Goal: Task Accomplishment & Management: Manage account settings

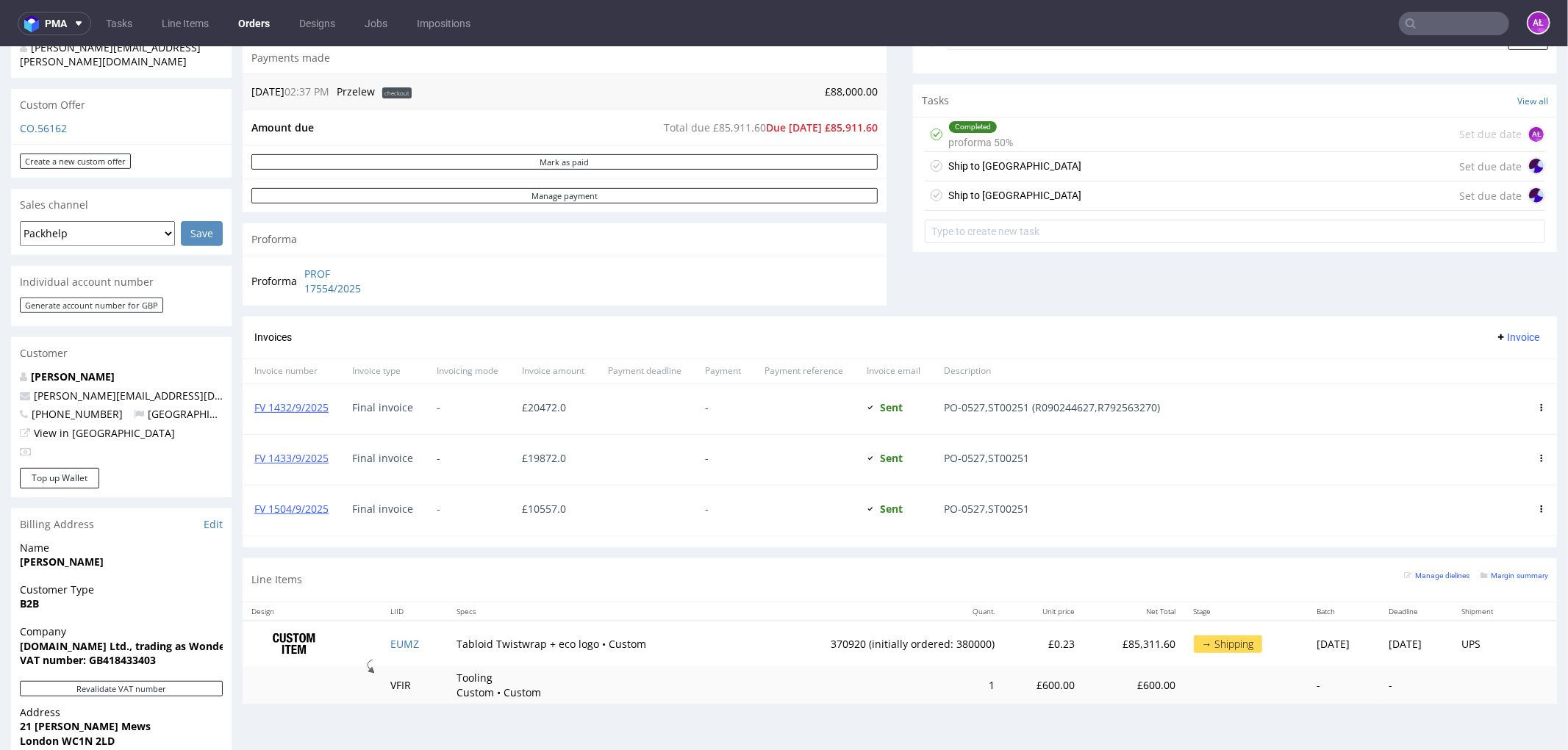
scroll to position [571, 0]
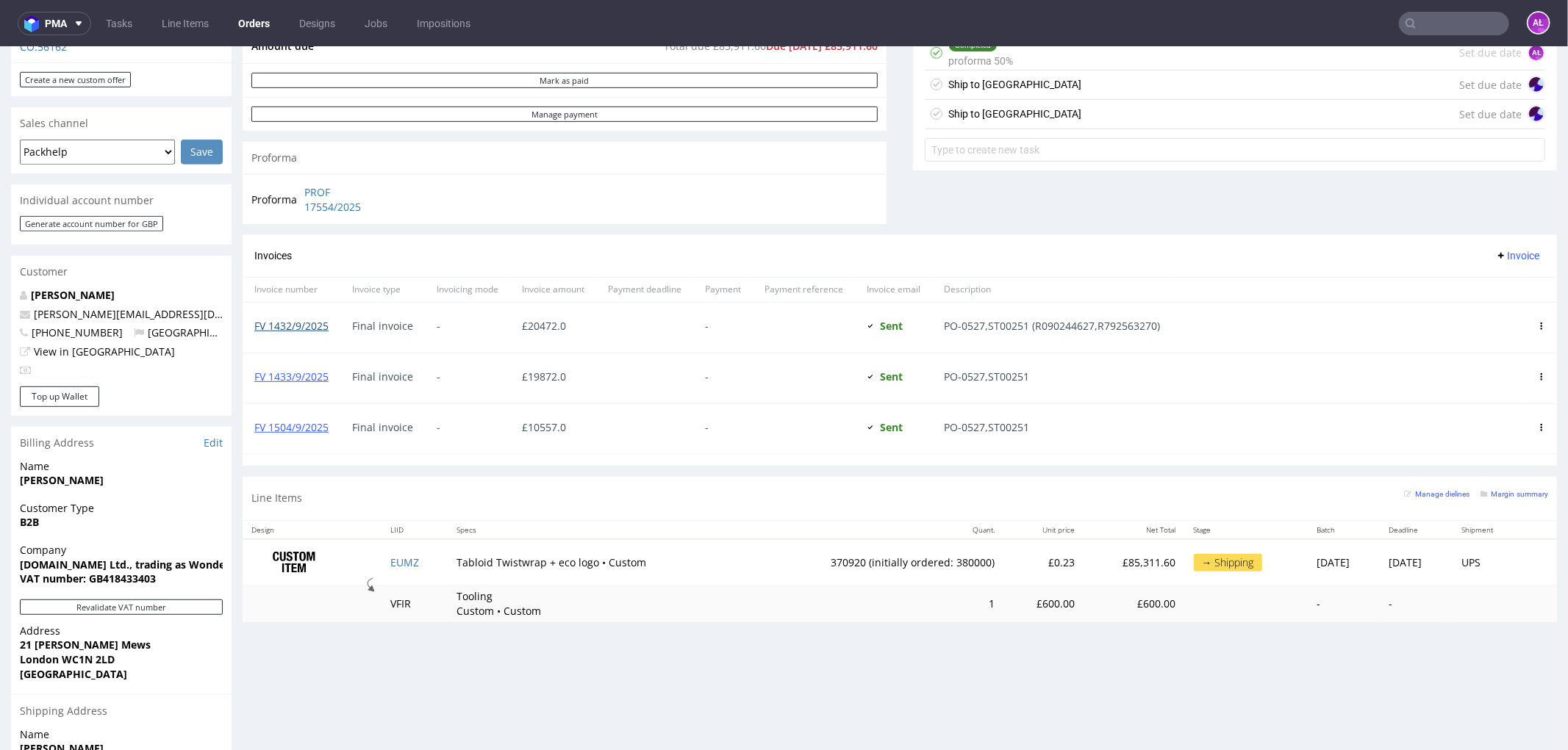
click at [299, 240] on link "FV 1432/9/2025" at bounding box center [291, 324] width 74 height 14
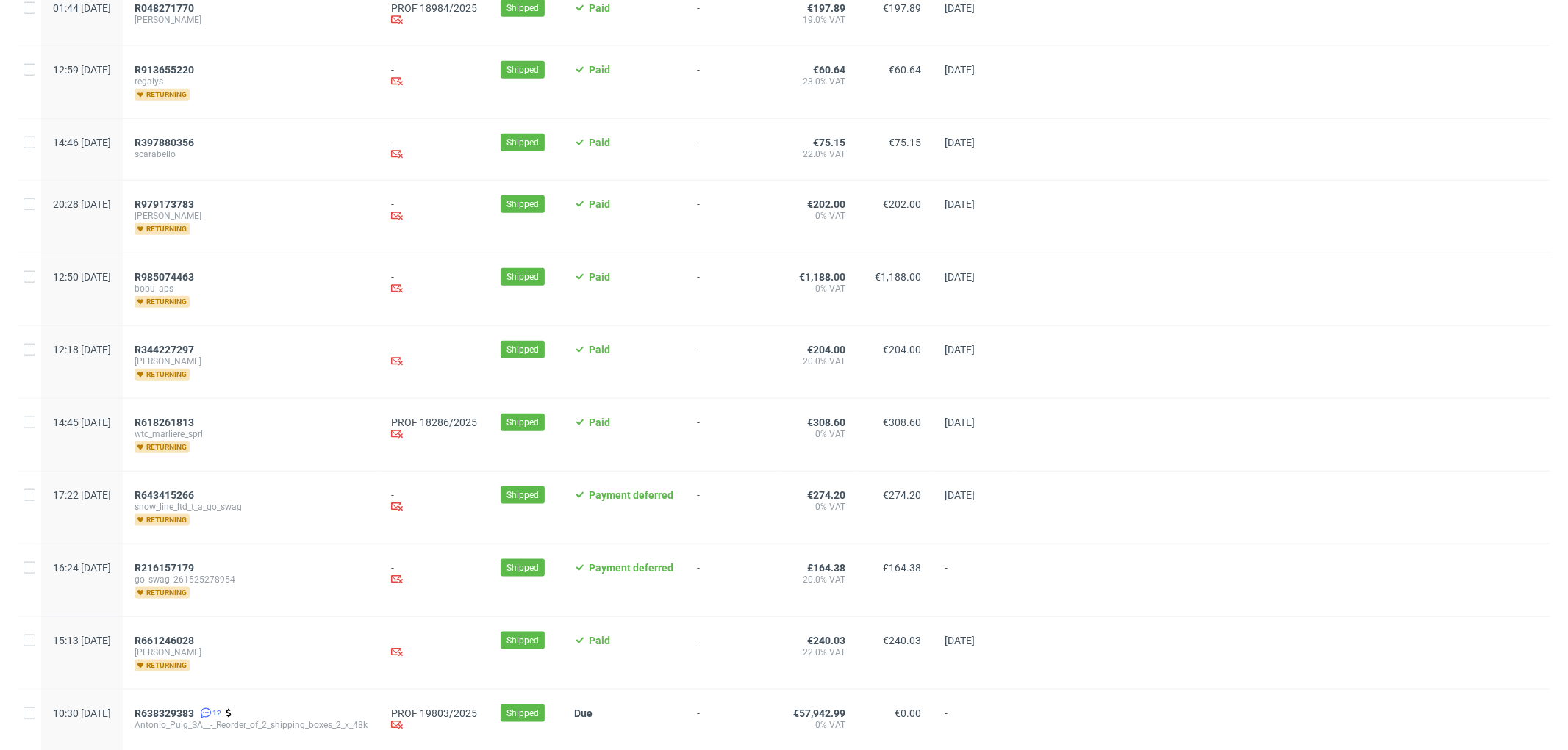
scroll to position [1306, 0]
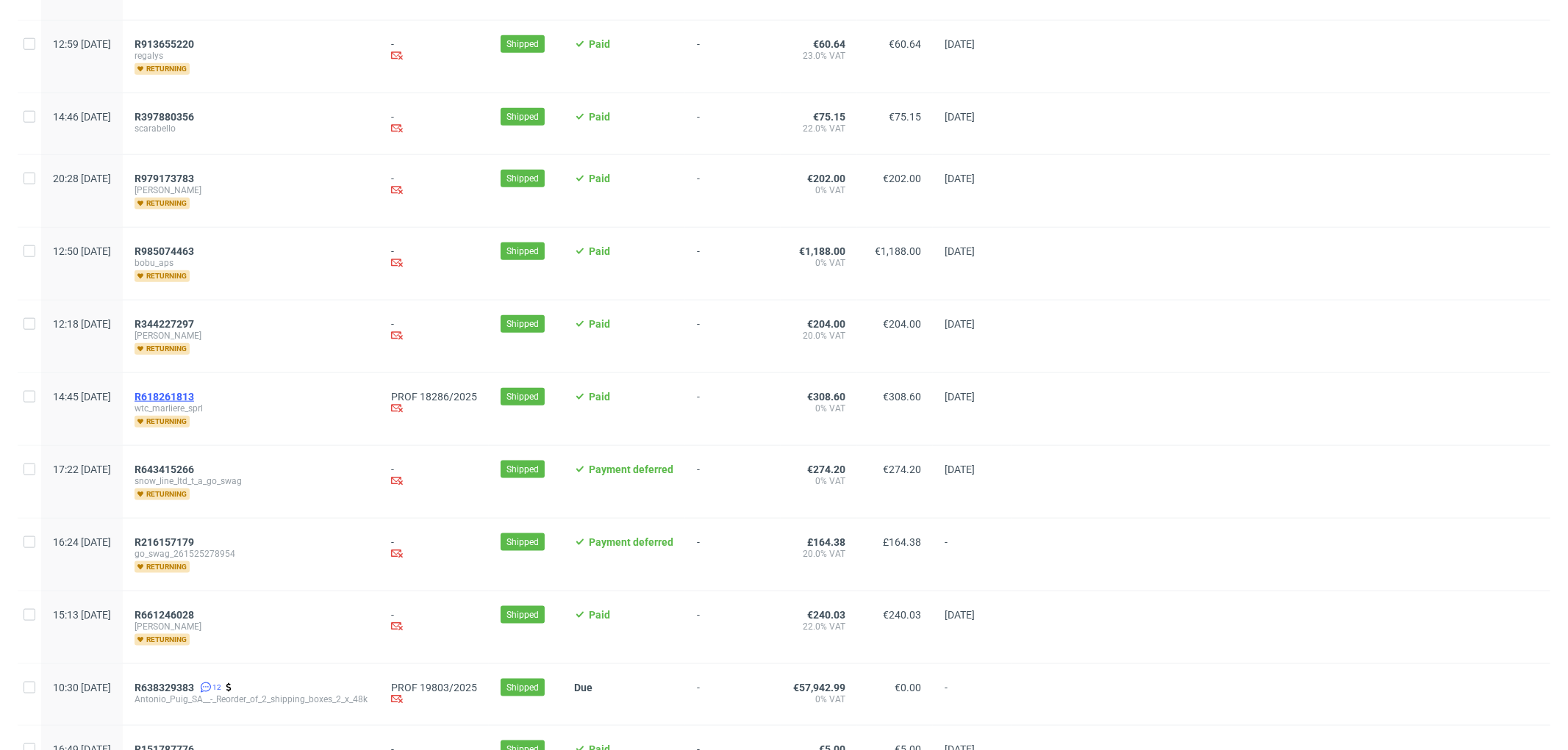
click at [194, 396] on span "R618261813" at bounding box center [164, 396] width 60 height 12
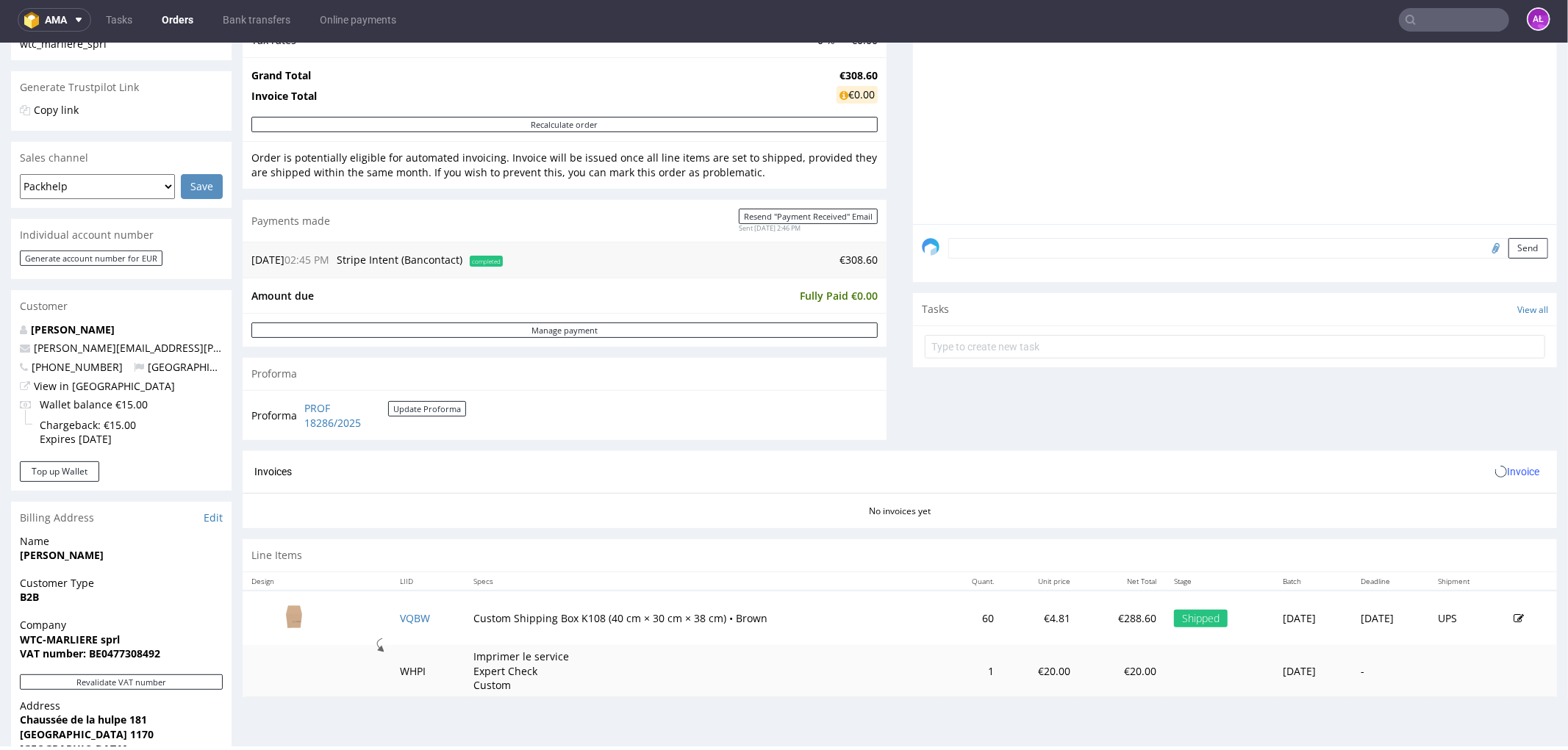
scroll to position [571, 0]
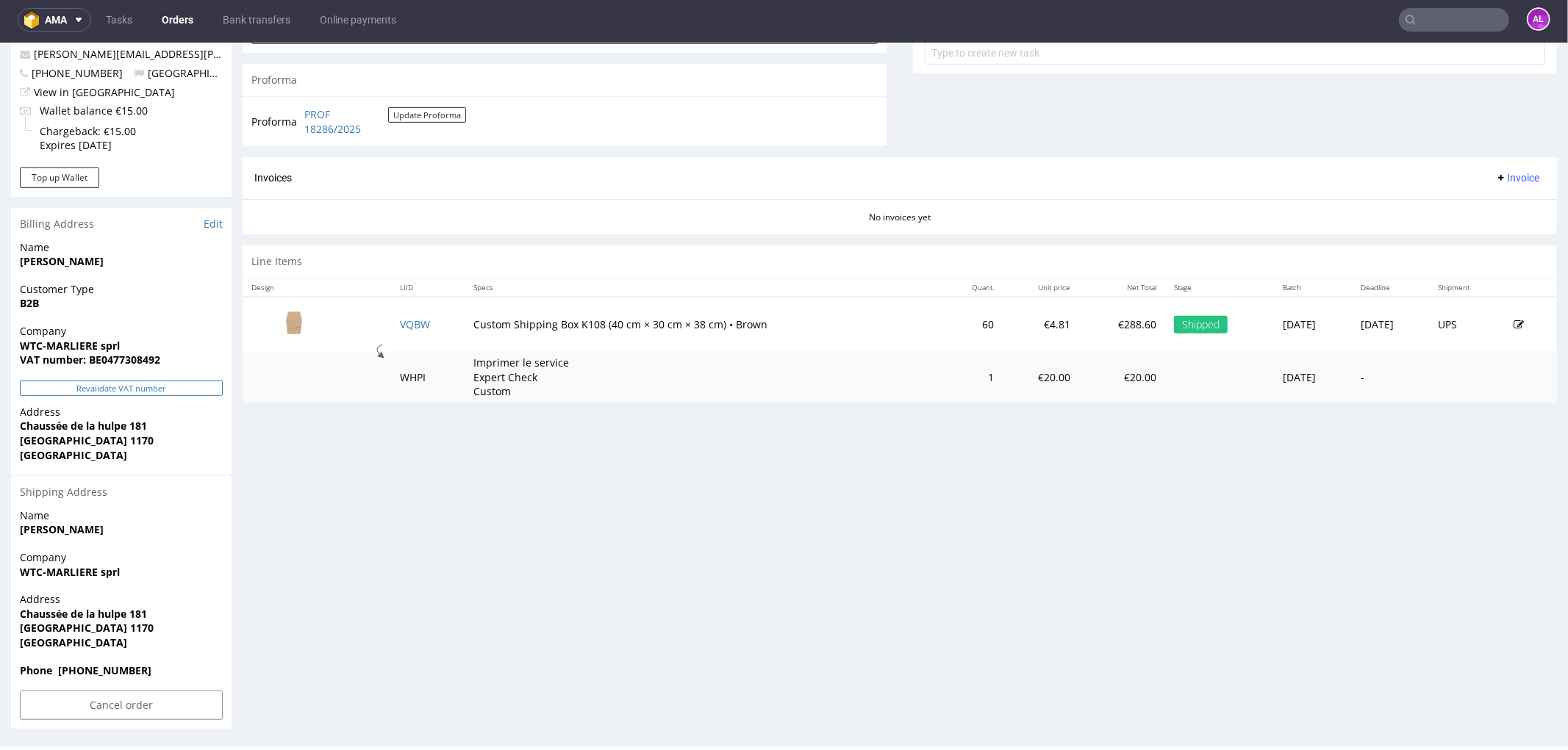
click at [198, 387] on button "Revalidate VAT number" at bounding box center [121, 388] width 203 height 15
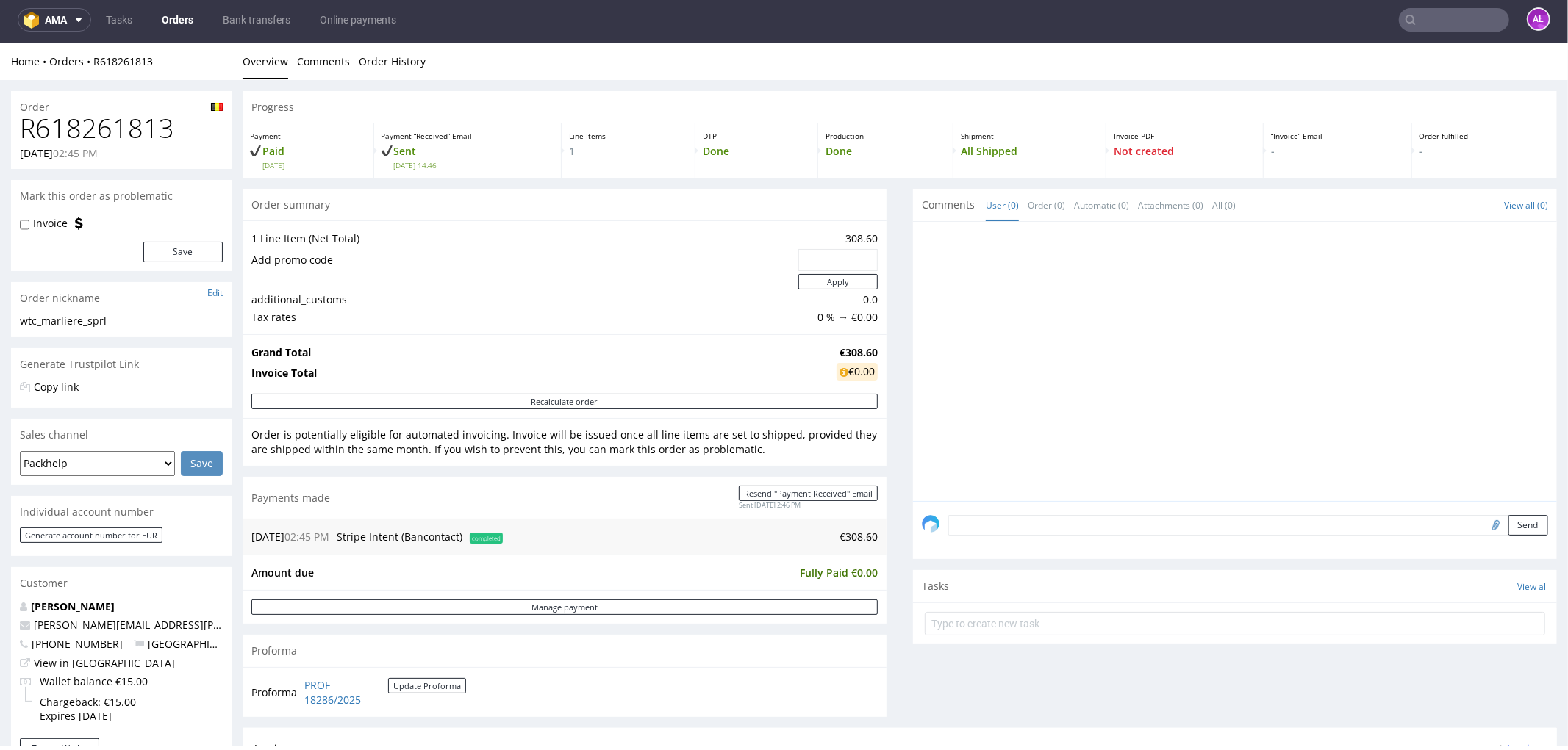
scroll to position [0, 0]
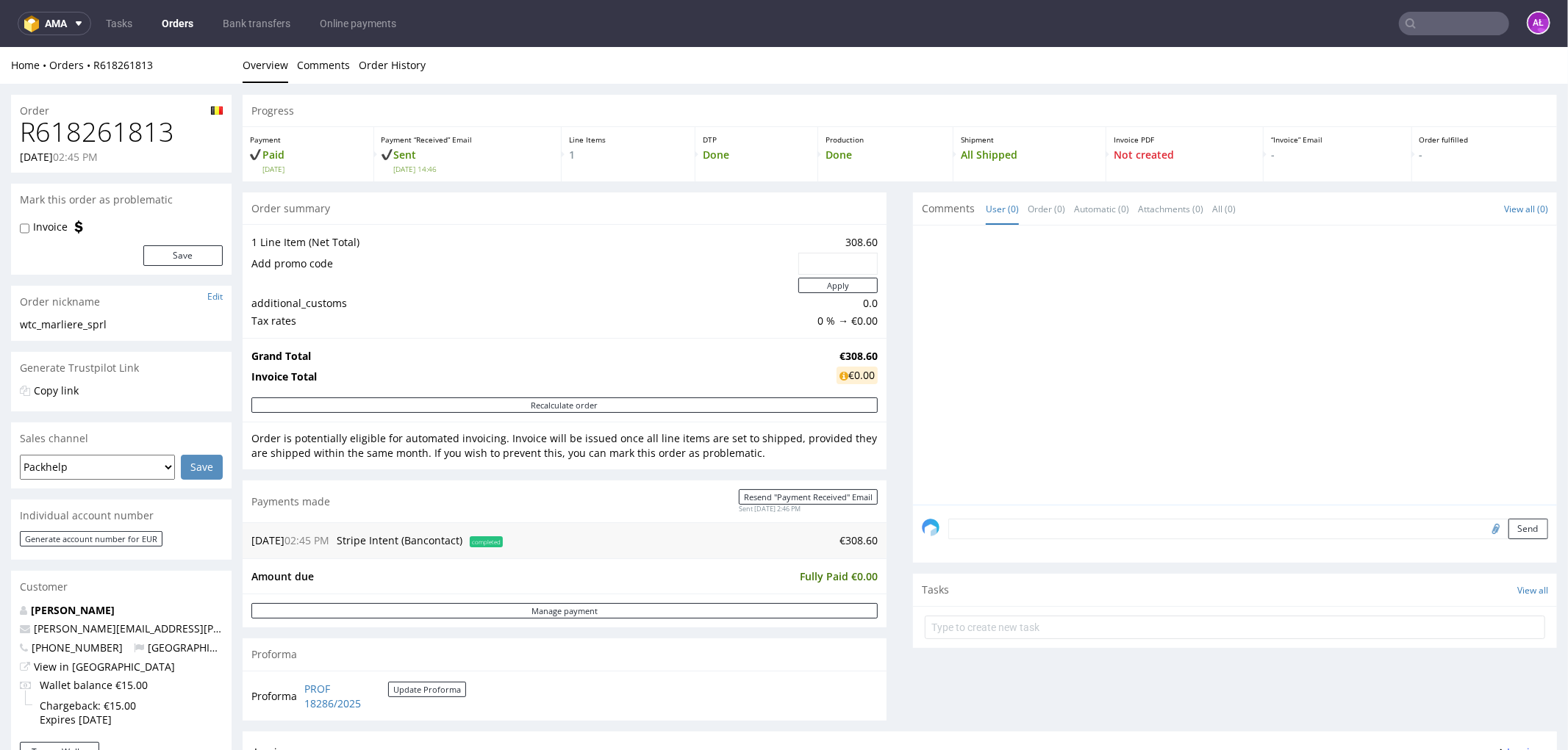
click at [429, 61] on li "Order History" at bounding box center [396, 65] width 76 height 15
drag, startPoint x: 421, startPoint y: 66, endPoint x: 334, endPoint y: 77, distance: 87.7
click at [419, 66] on link "Order History" at bounding box center [392, 64] width 67 height 36
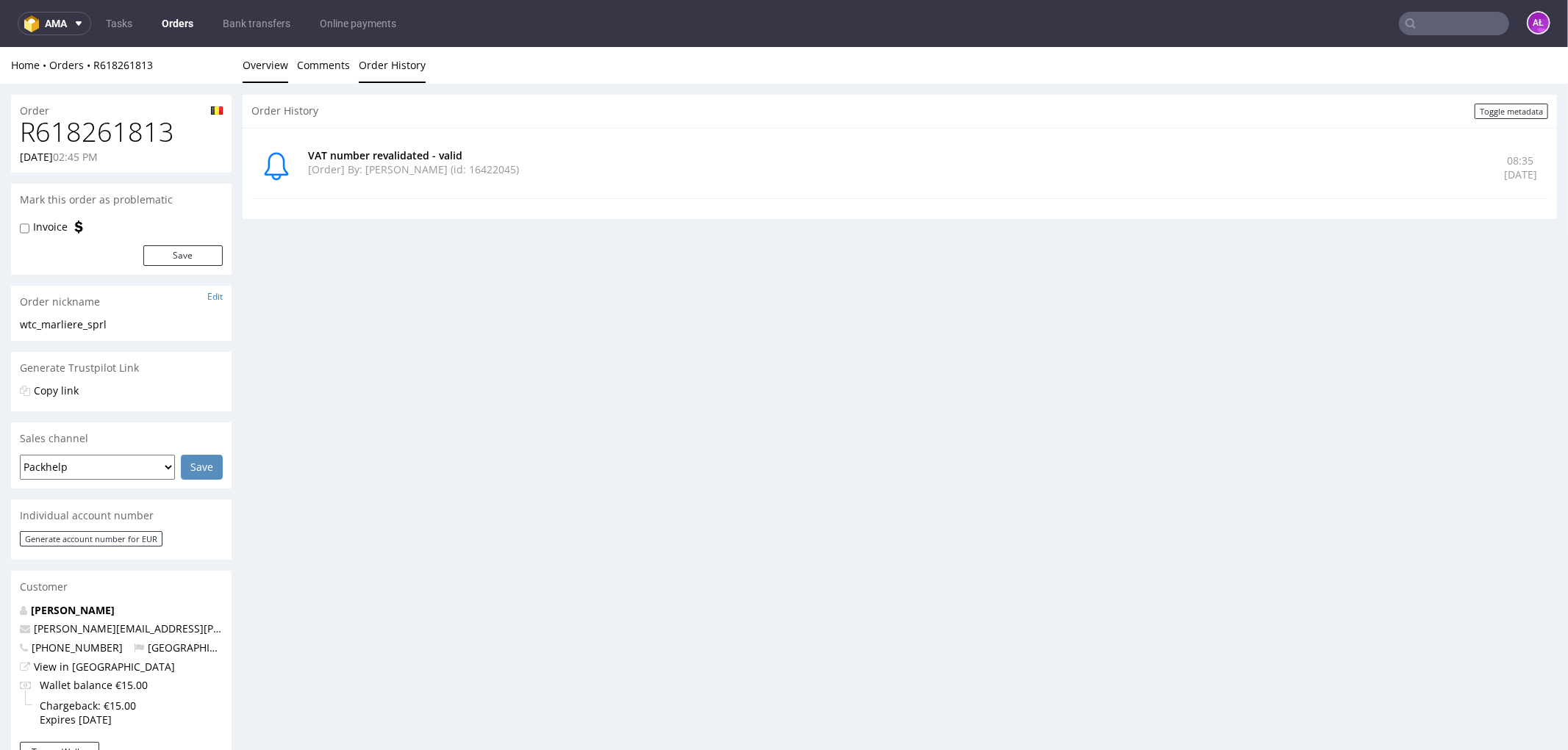
click at [253, 71] on link "Overview" at bounding box center [265, 64] width 45 height 36
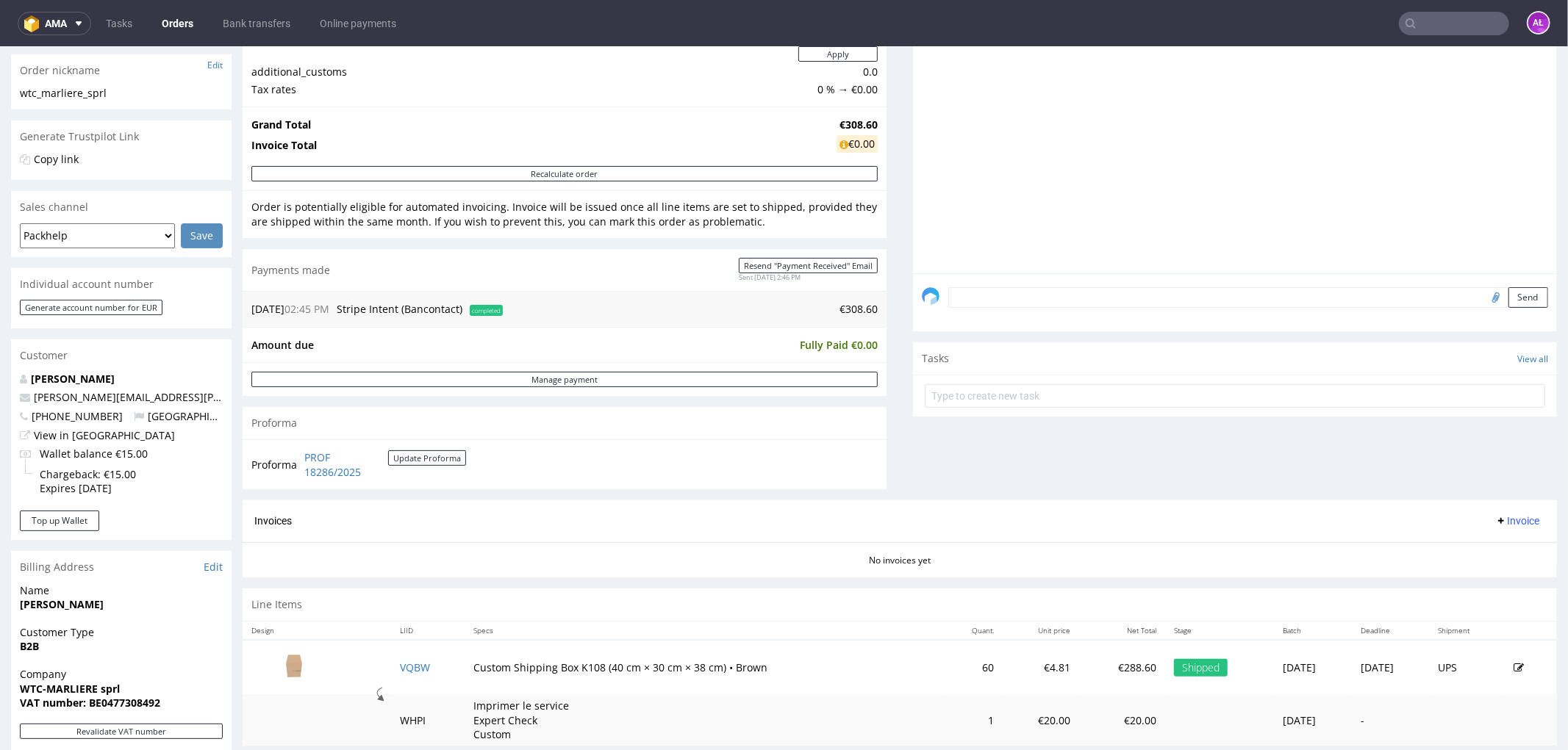
scroll to position [489, 0]
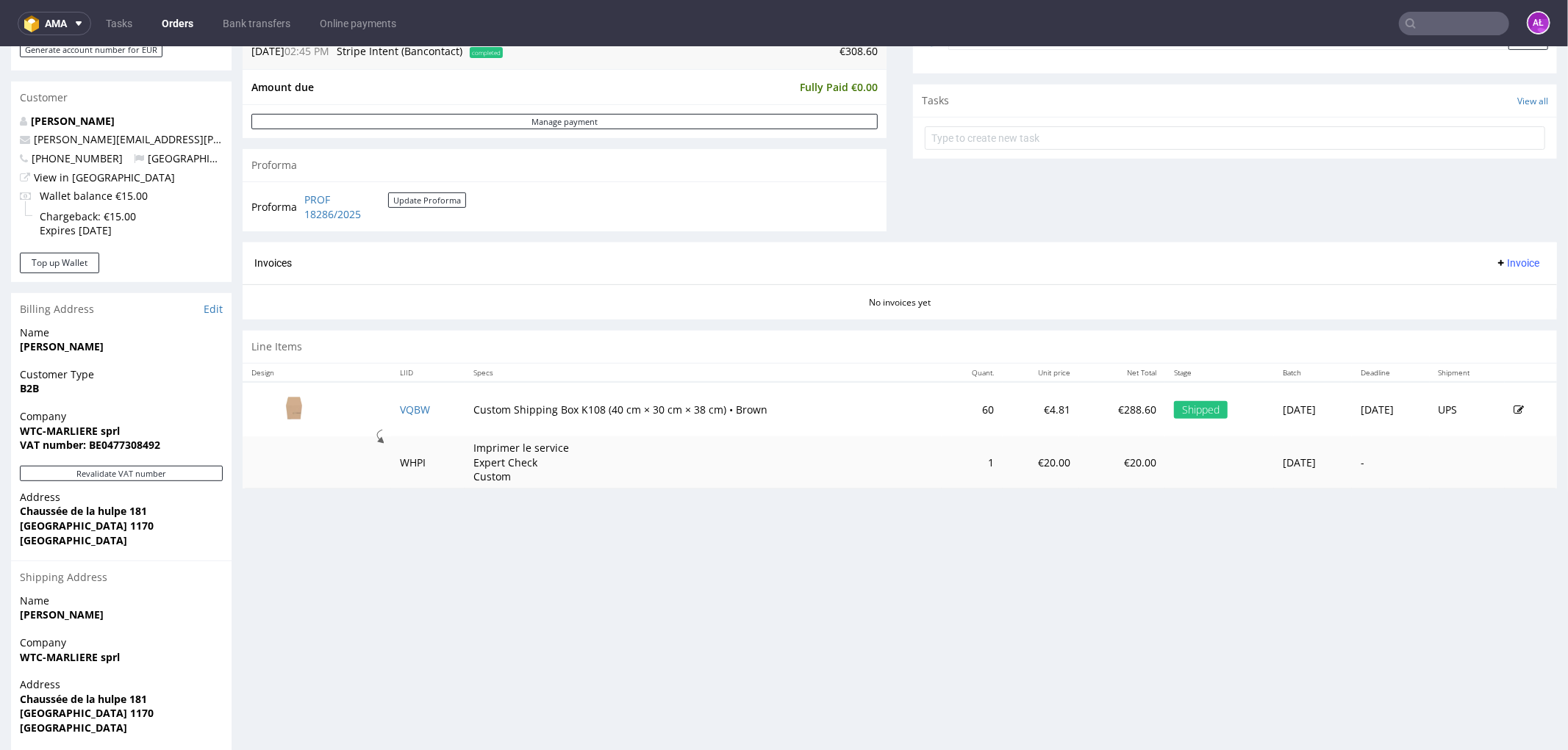
click at [1495, 265] on span "Invoice" at bounding box center [1517, 262] width 44 height 12
click at [1495, 291] on span "Generate" at bounding box center [1492, 294] width 71 height 15
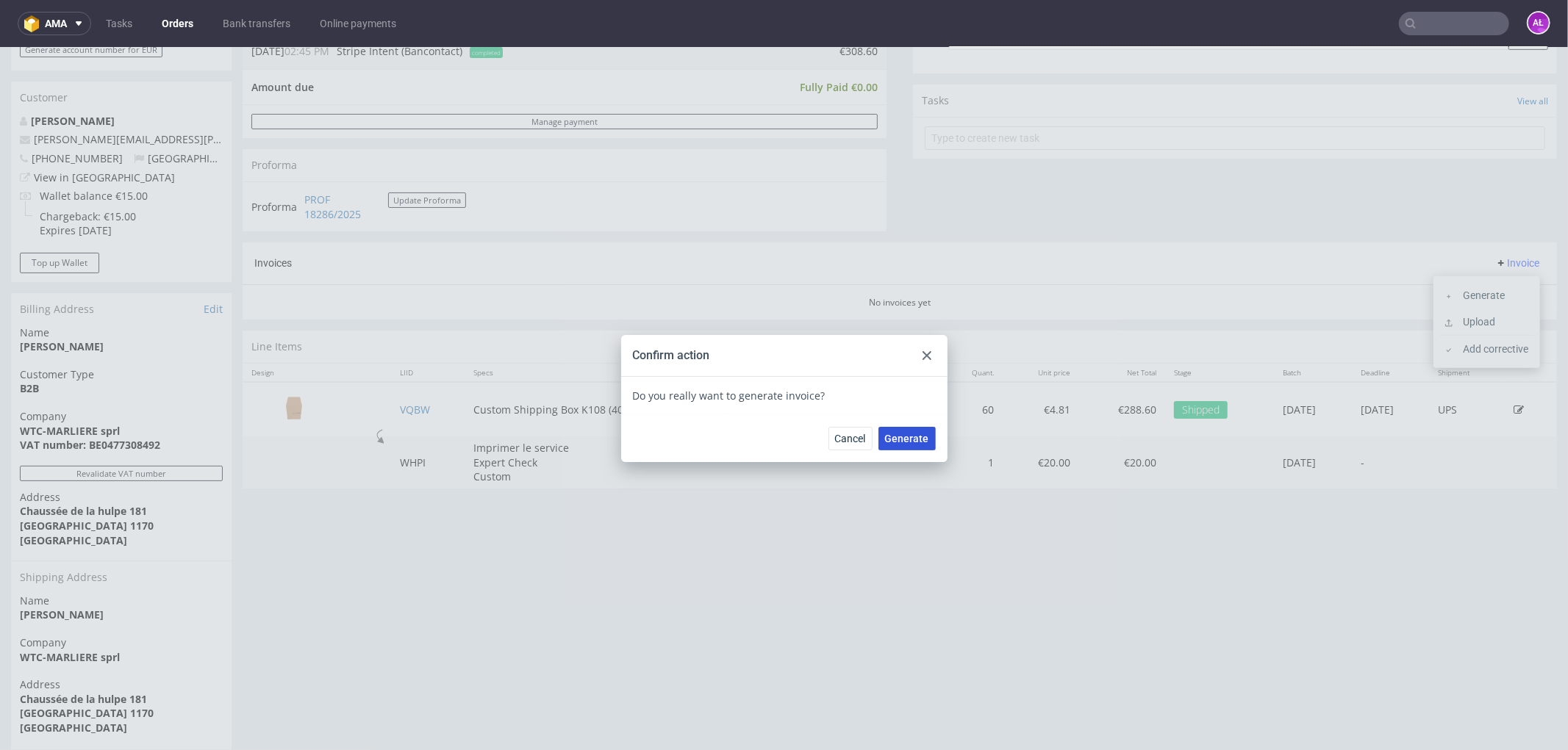
click at [909, 433] on span "Generate" at bounding box center [907, 438] width 44 height 11
